Goal: Complete application form

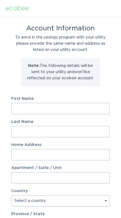
click at [95, 105] on input "First Name" at bounding box center [60, 108] width 98 height 11
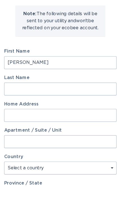
type input "[PERSON_NAME]"
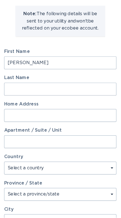
click at [16, 100] on input "Last Name" at bounding box center [60, 105] width 98 height 11
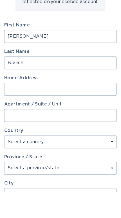
type input "Branch"
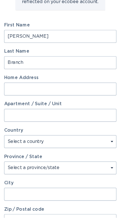
click at [11, 100] on input "Home Address" at bounding box center [60, 105] width 98 height 11
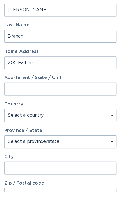
type input "[STREET_ADDRESS]"
select select "US"
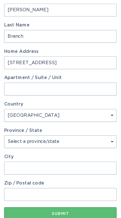
type input "[STREET_ADDRESS]"
type input "Cibolo"
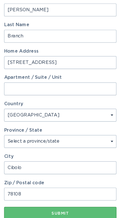
type input "78108"
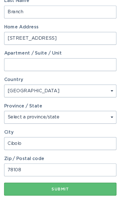
scroll to position [94, 0]
click at [98, 124] on select "Select a province/state [US_STATE] [US_STATE] [US_STATE] [US_STATE] [US_STATE] …" at bounding box center [60, 129] width 98 height 11
select select "[GEOGRAPHIC_DATA]"
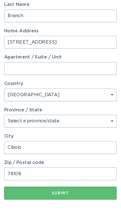
scroll to position [112, 0]
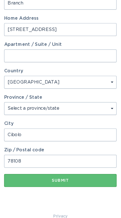
click at [63, 174] on div "Submit" at bounding box center [60, 175] width 93 height 3
